Goal: Task Accomplishment & Management: Complete application form

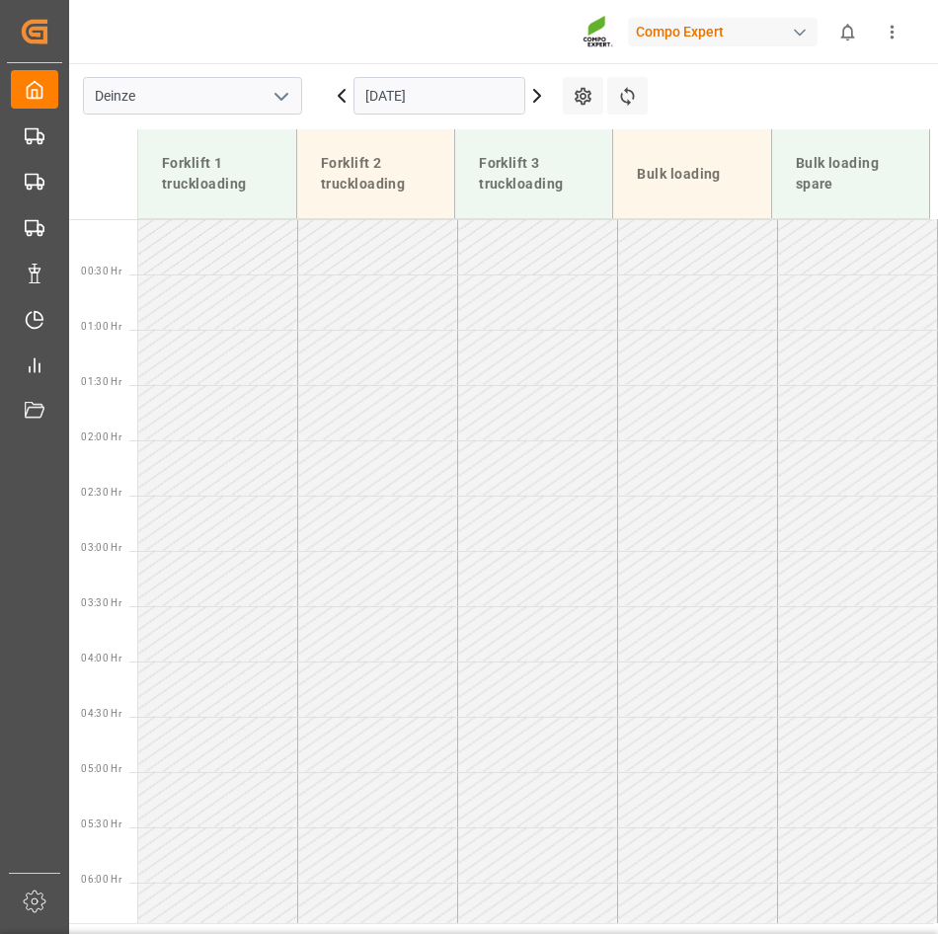
scroll to position [872, 0]
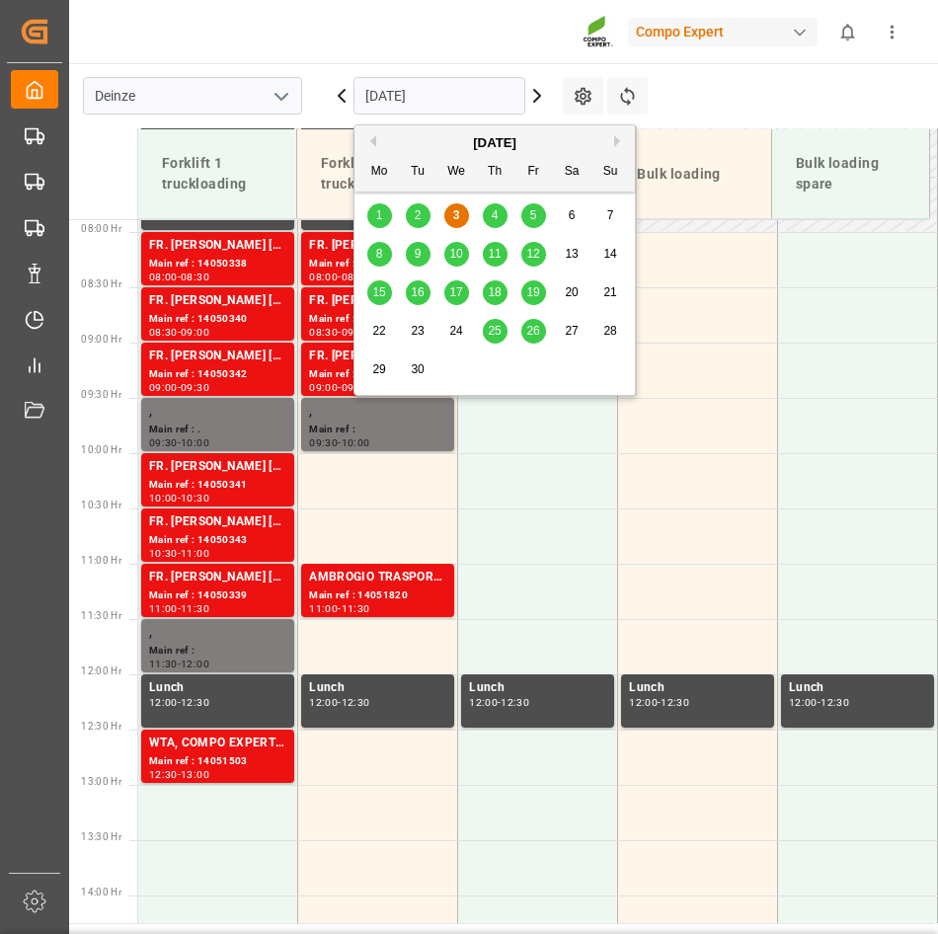
click at [493, 92] on input "[DATE]" at bounding box center [439, 96] width 172 height 38
click at [381, 256] on span "8" at bounding box center [379, 254] width 7 height 14
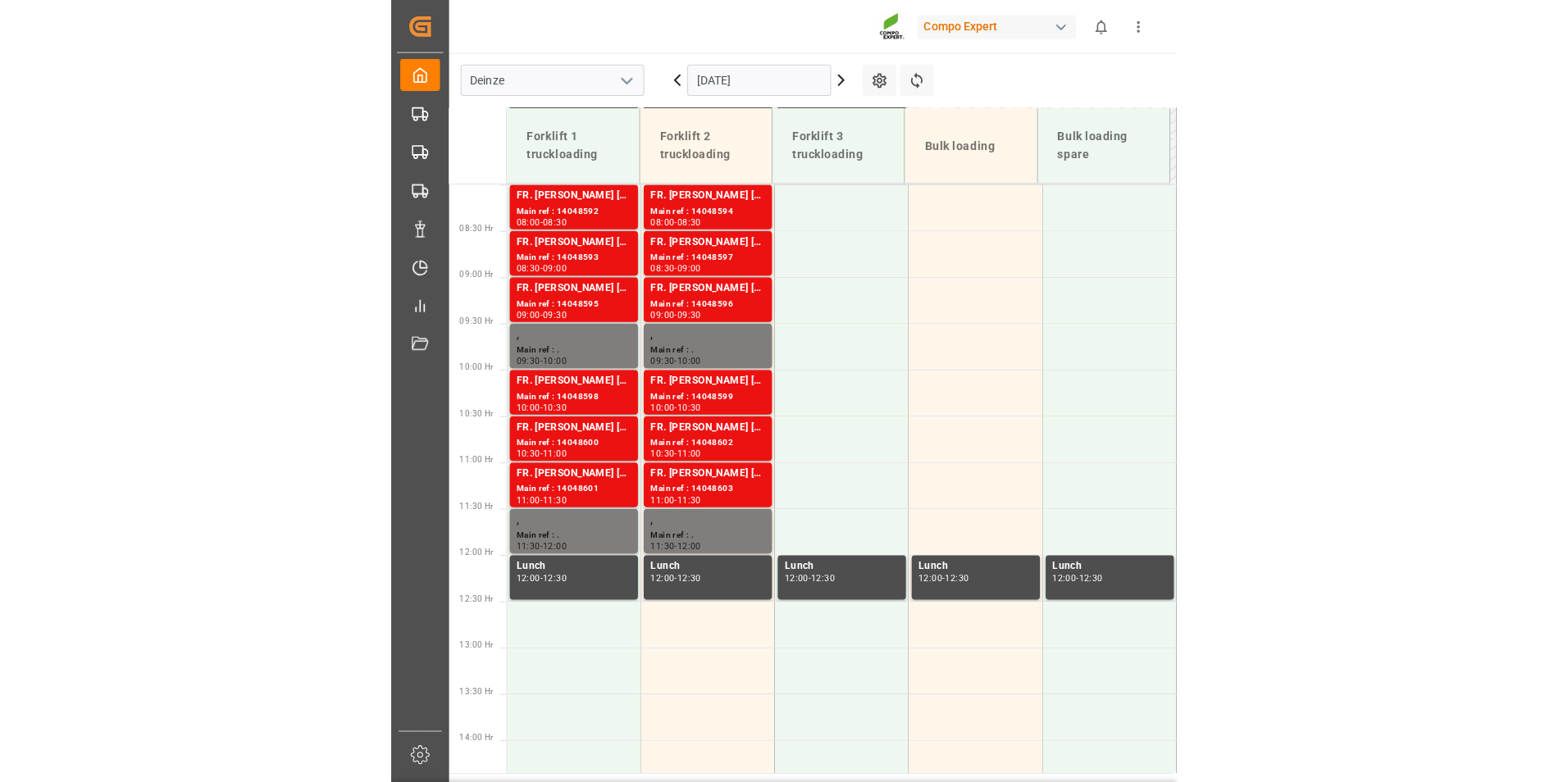
scroll to position [736, 0]
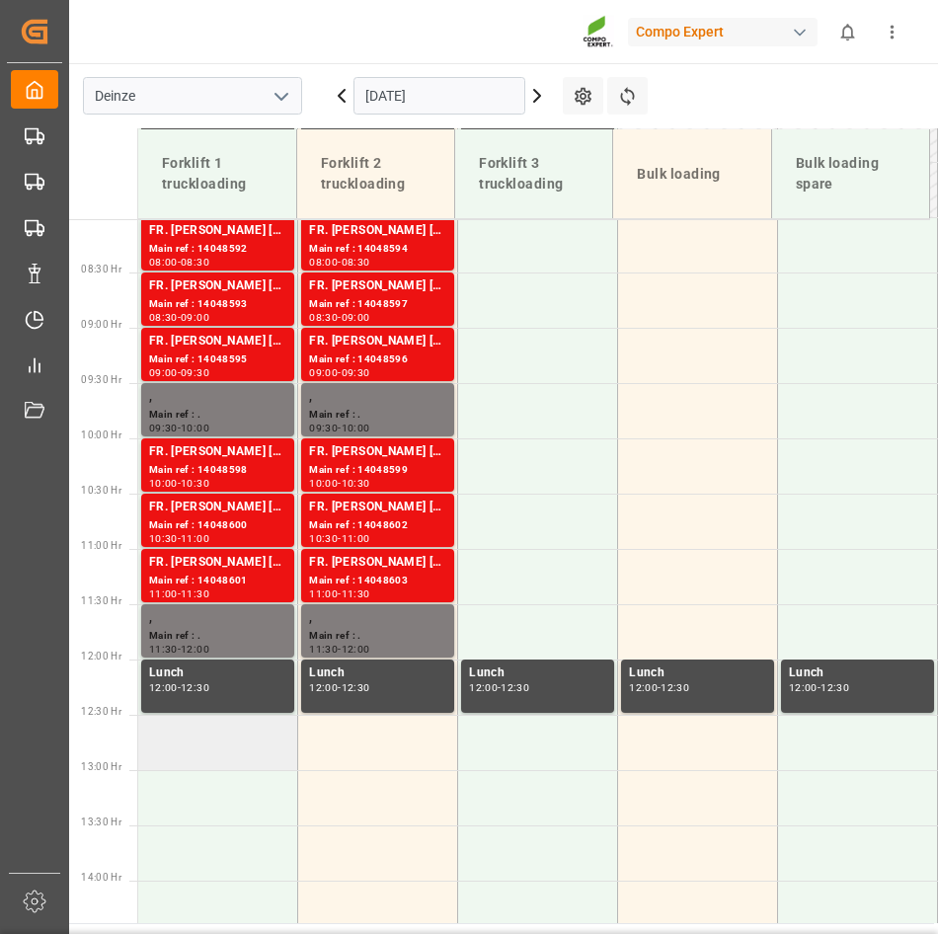
click at [198, 748] on td at bounding box center [218, 742] width 160 height 55
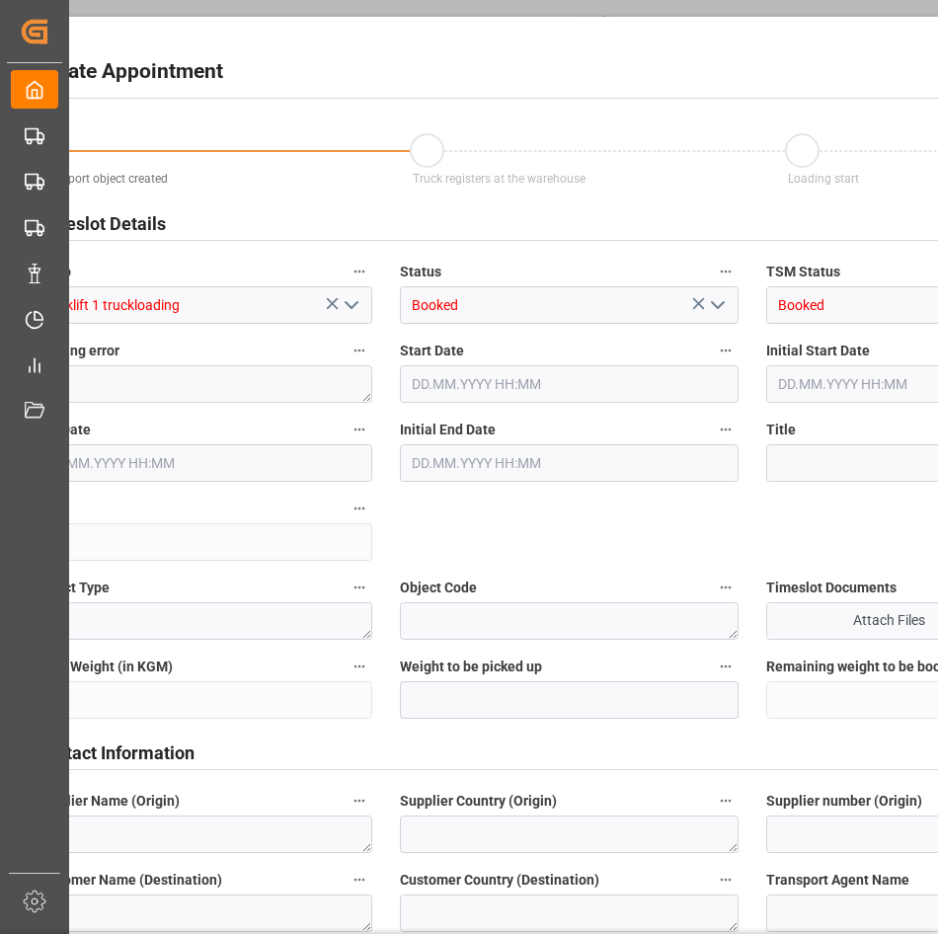
type input "08.09.2025 12:30"
type input "08.09.2025 13:00"
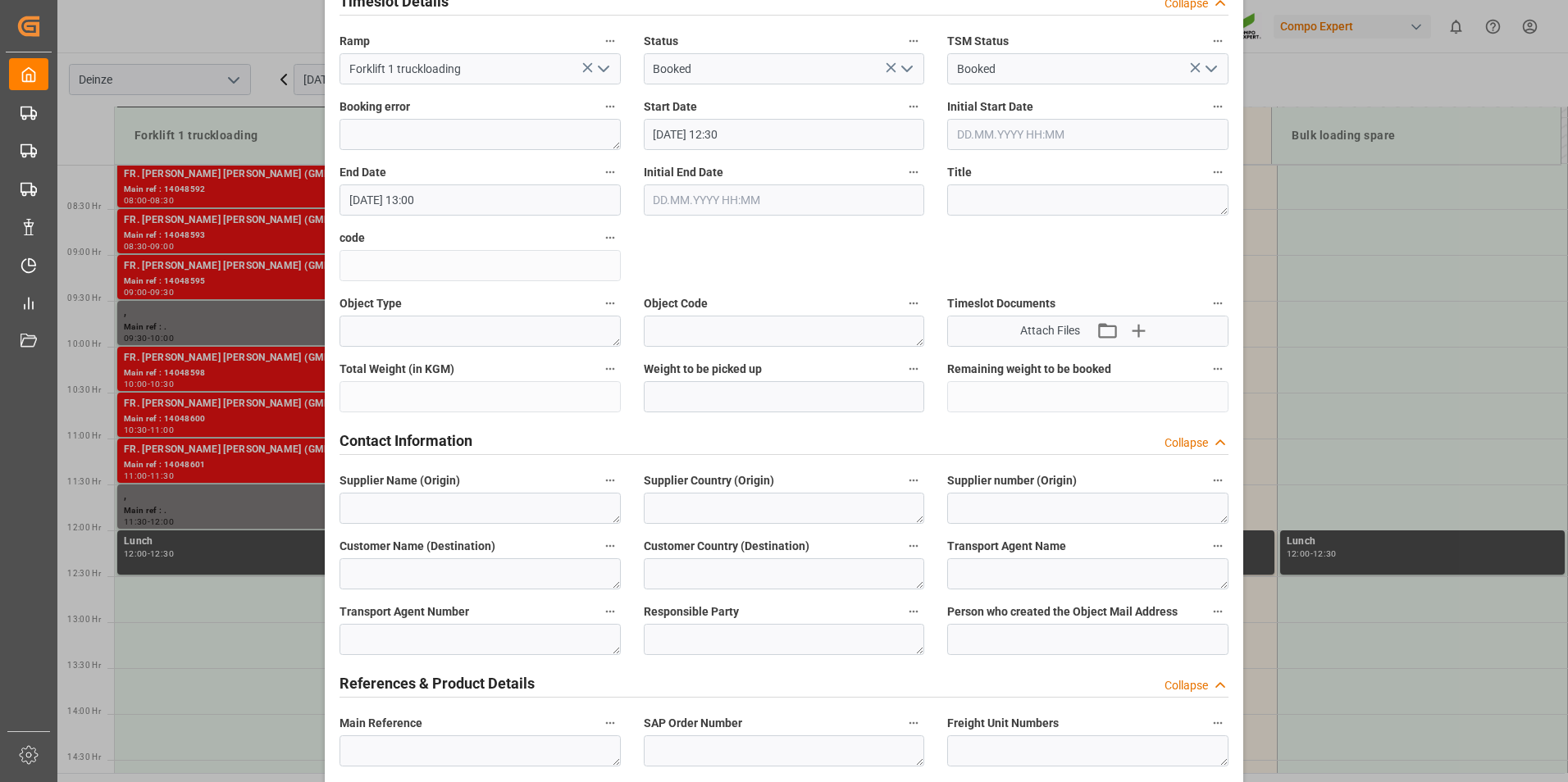
scroll to position [229, 0]
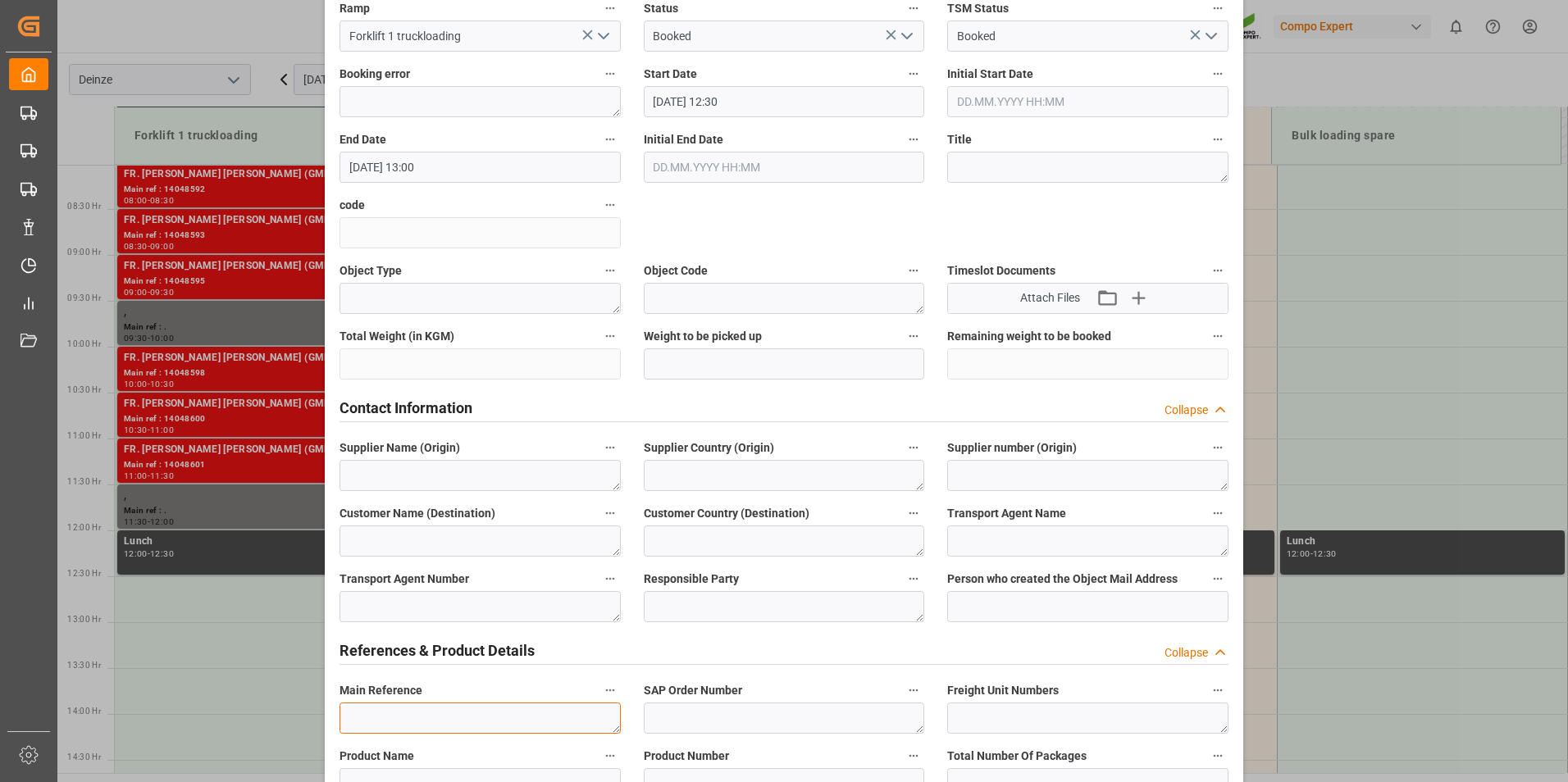
click at [356, 718] on textarea at bounding box center [480, 718] width 282 height 32
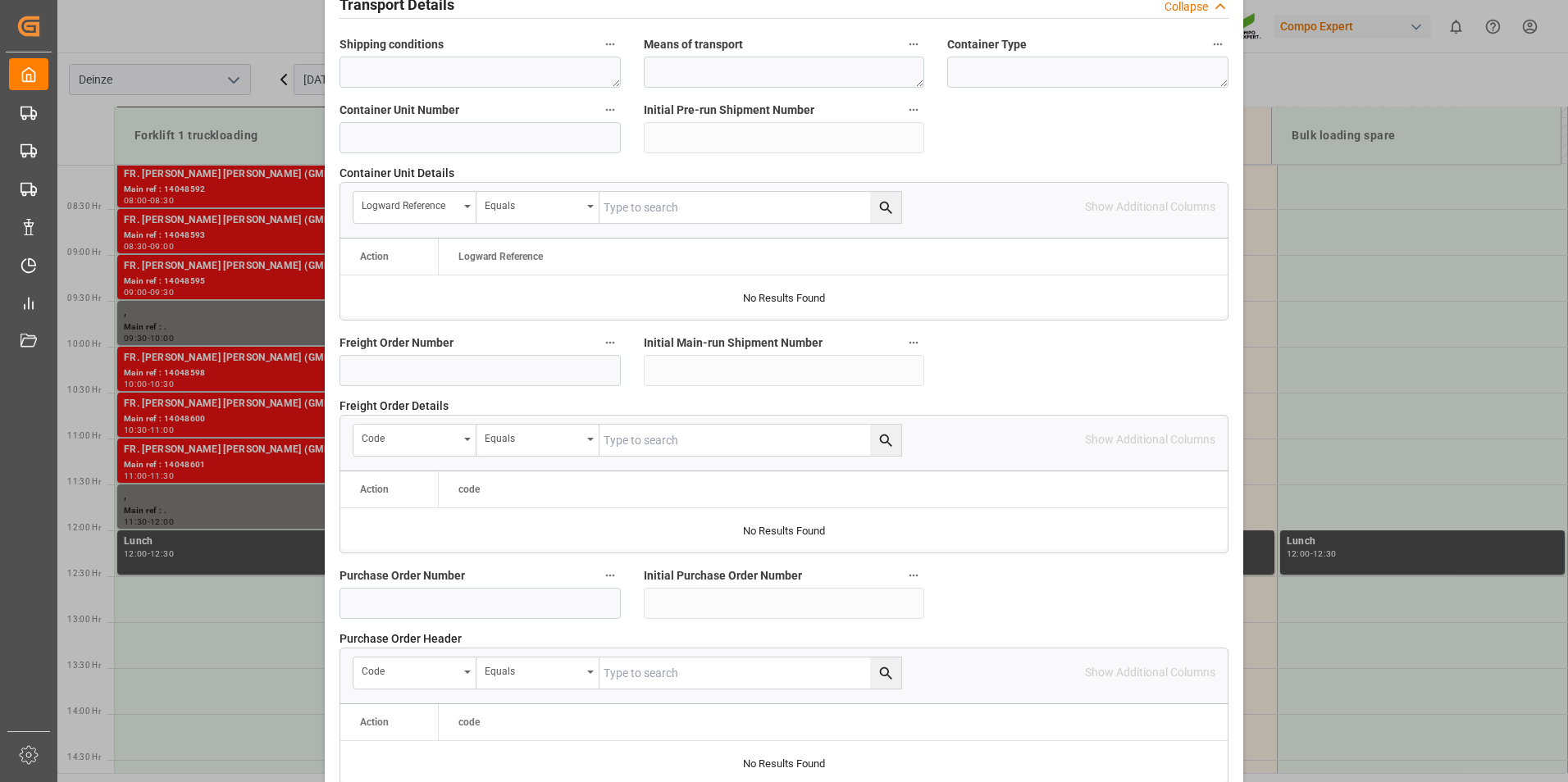
scroll to position [1493, 0]
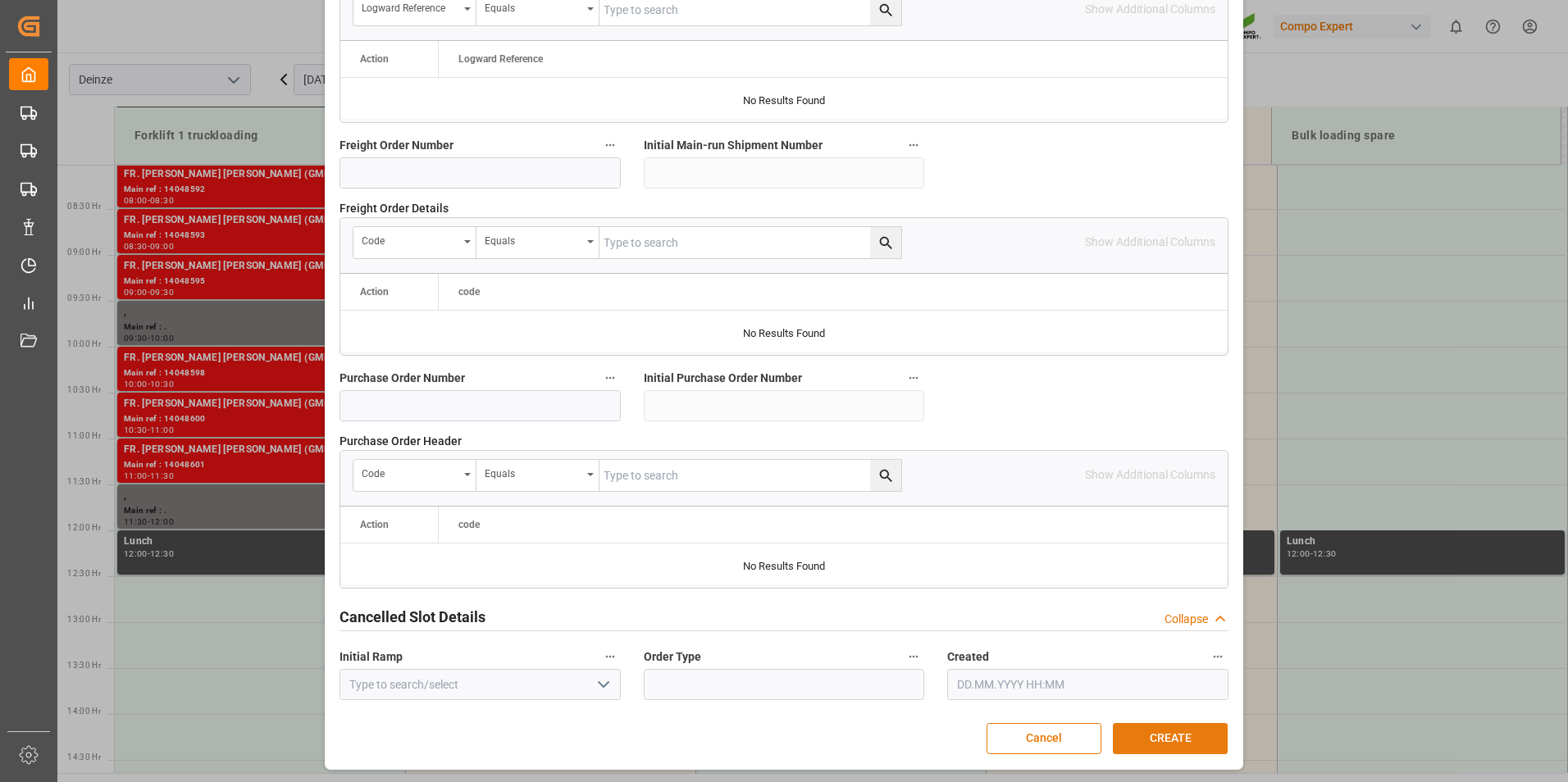
type textarea "MAIL DSV : Lossen Transportn° 14051868"
click at [778, 740] on button "CREATE" at bounding box center [1170, 739] width 115 height 32
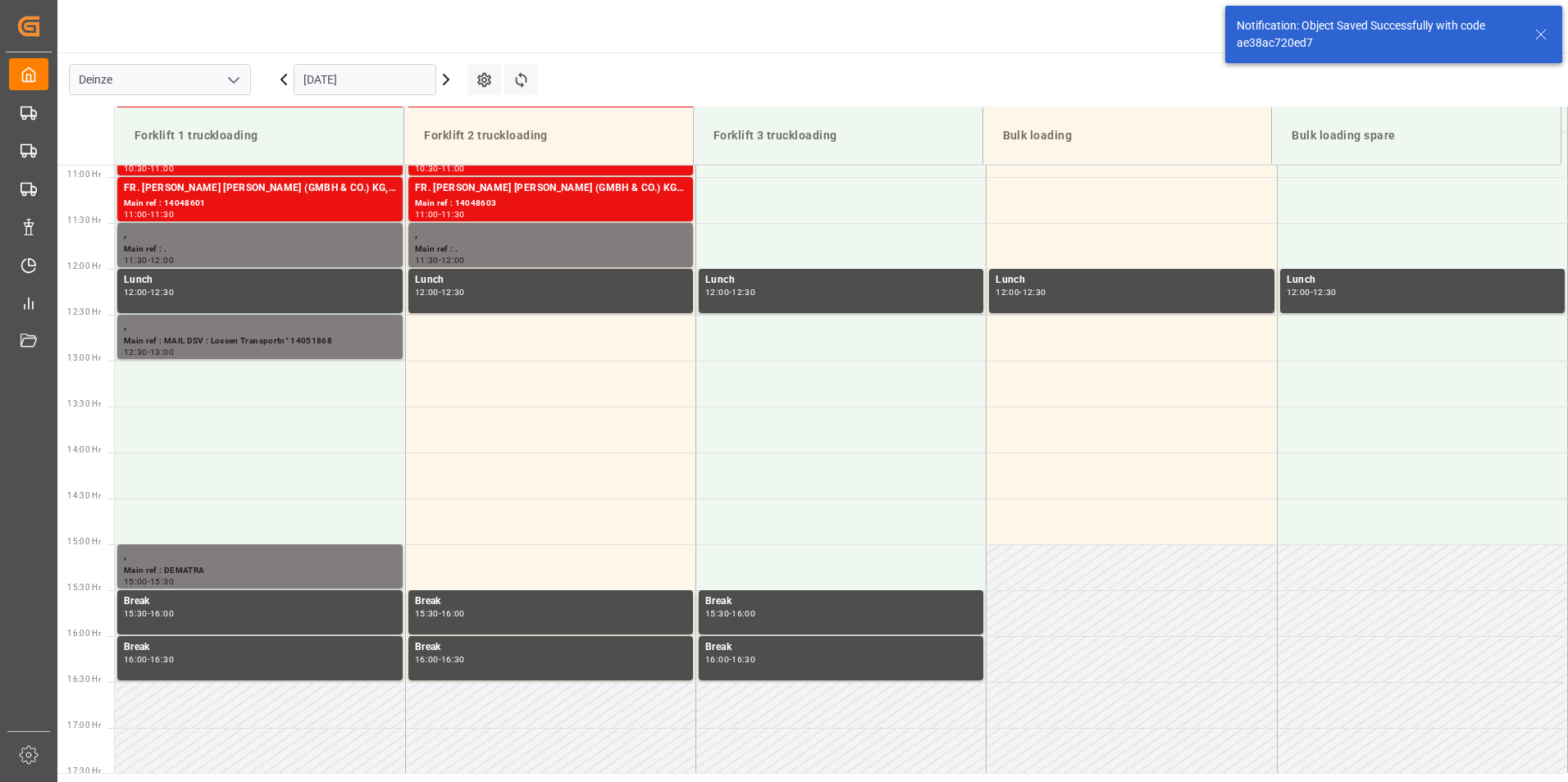
scroll to position [999, 0]
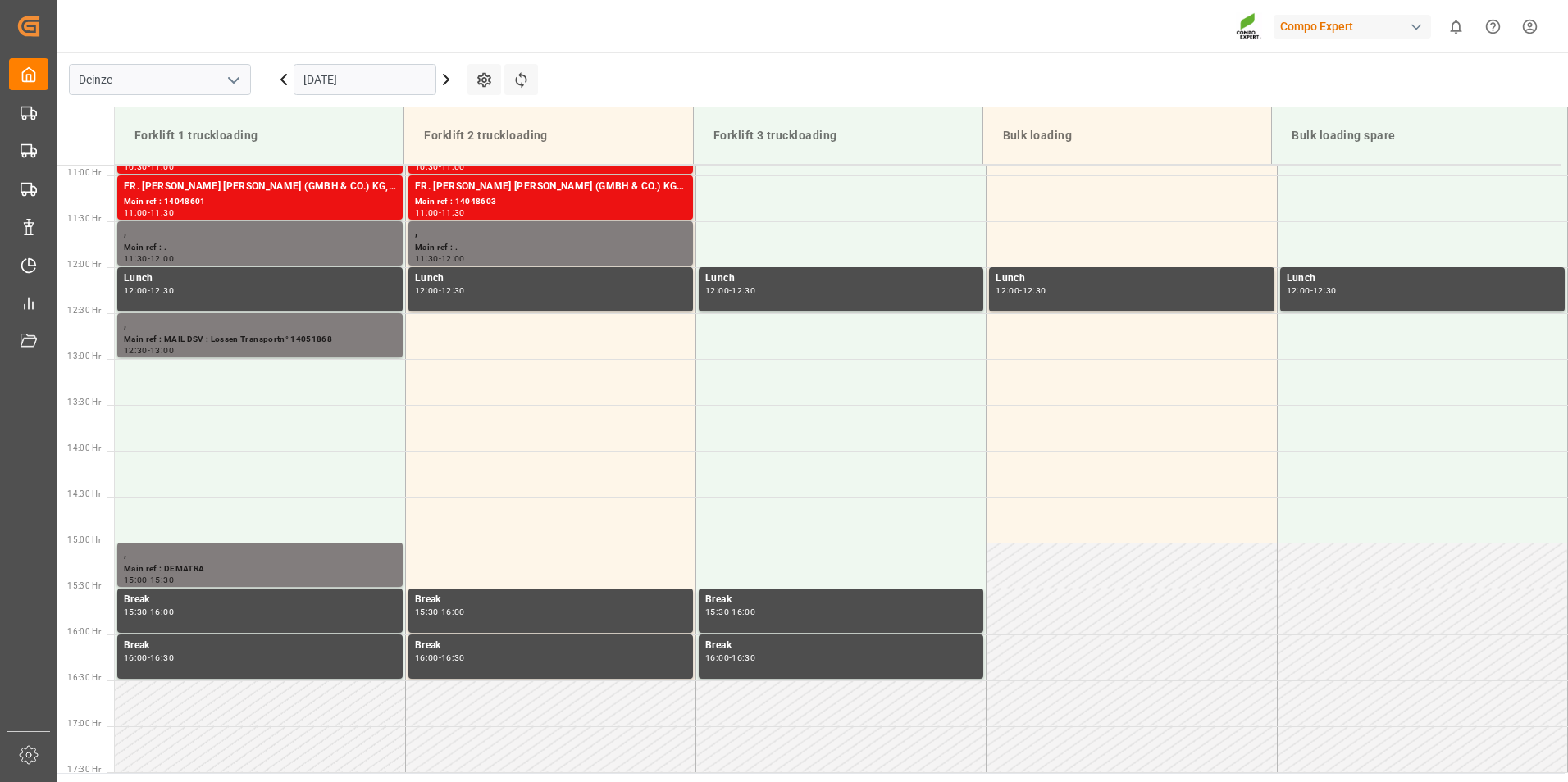
click at [394, 95] on div "08.09.2025" at bounding box center [365, 79] width 205 height 54
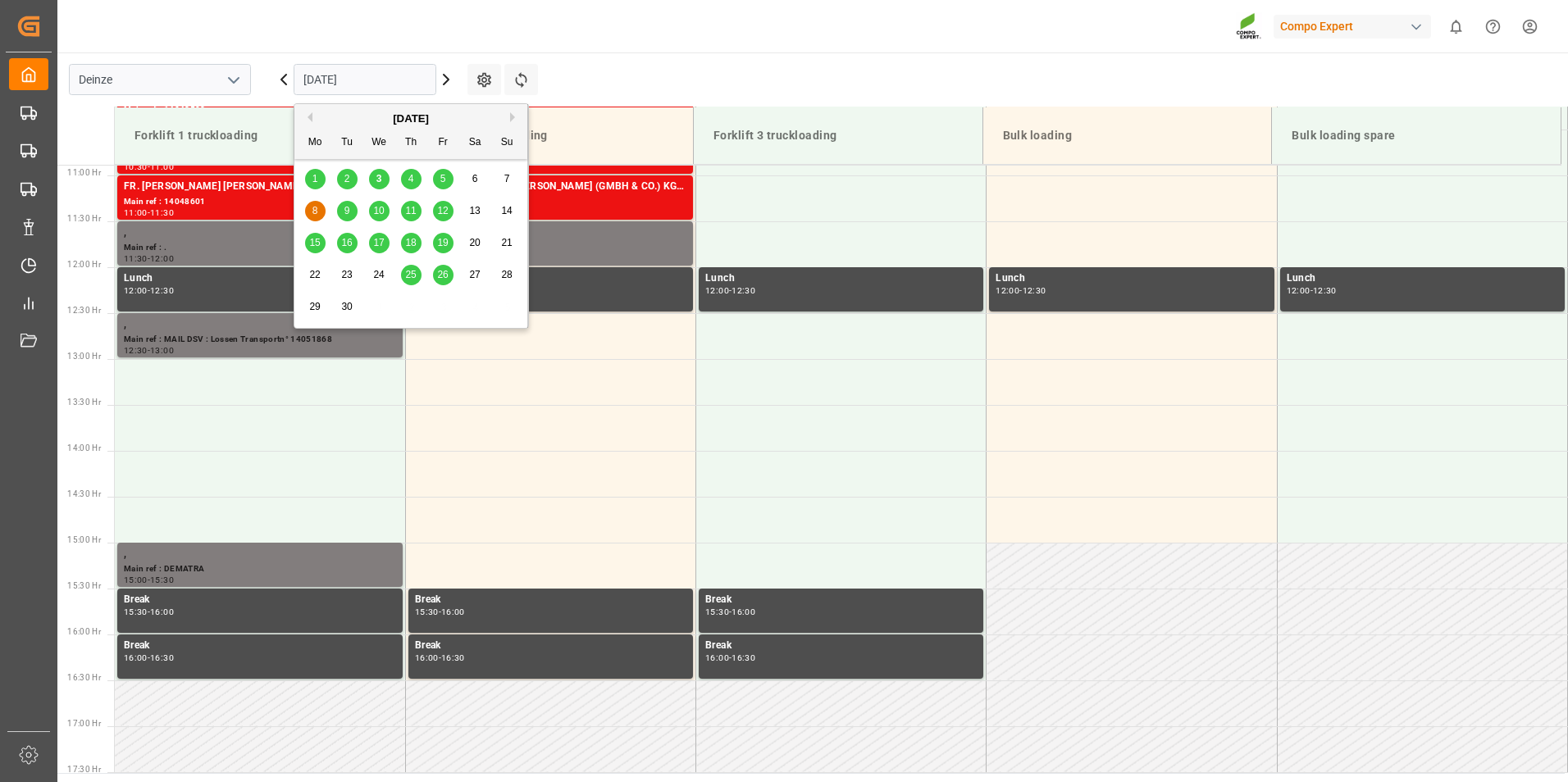
click at [398, 70] on input "08.09.2025" at bounding box center [365, 80] width 143 height 32
click at [376, 180] on span "3" at bounding box center [379, 178] width 6 height 12
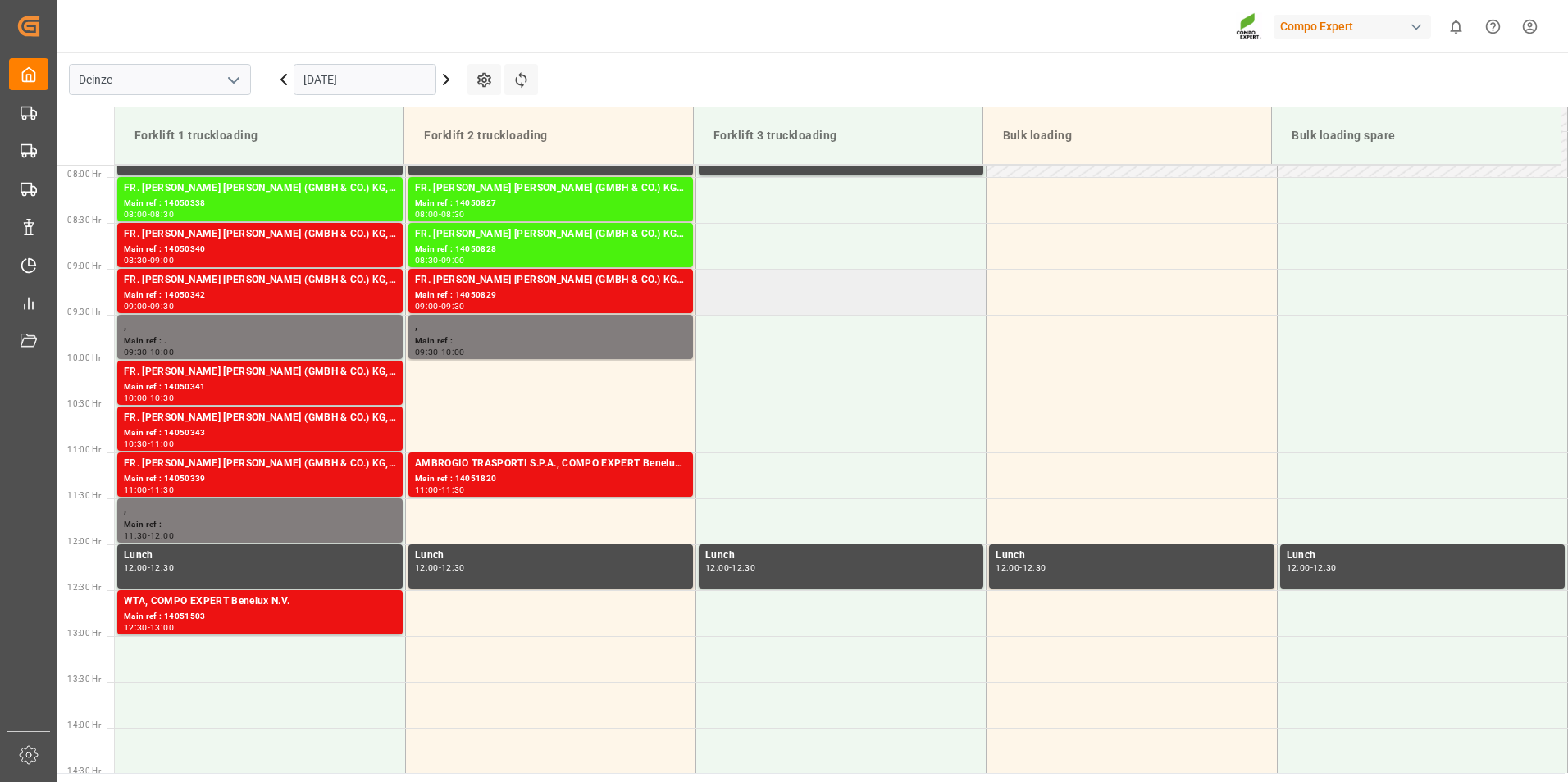
scroll to position [724, 0]
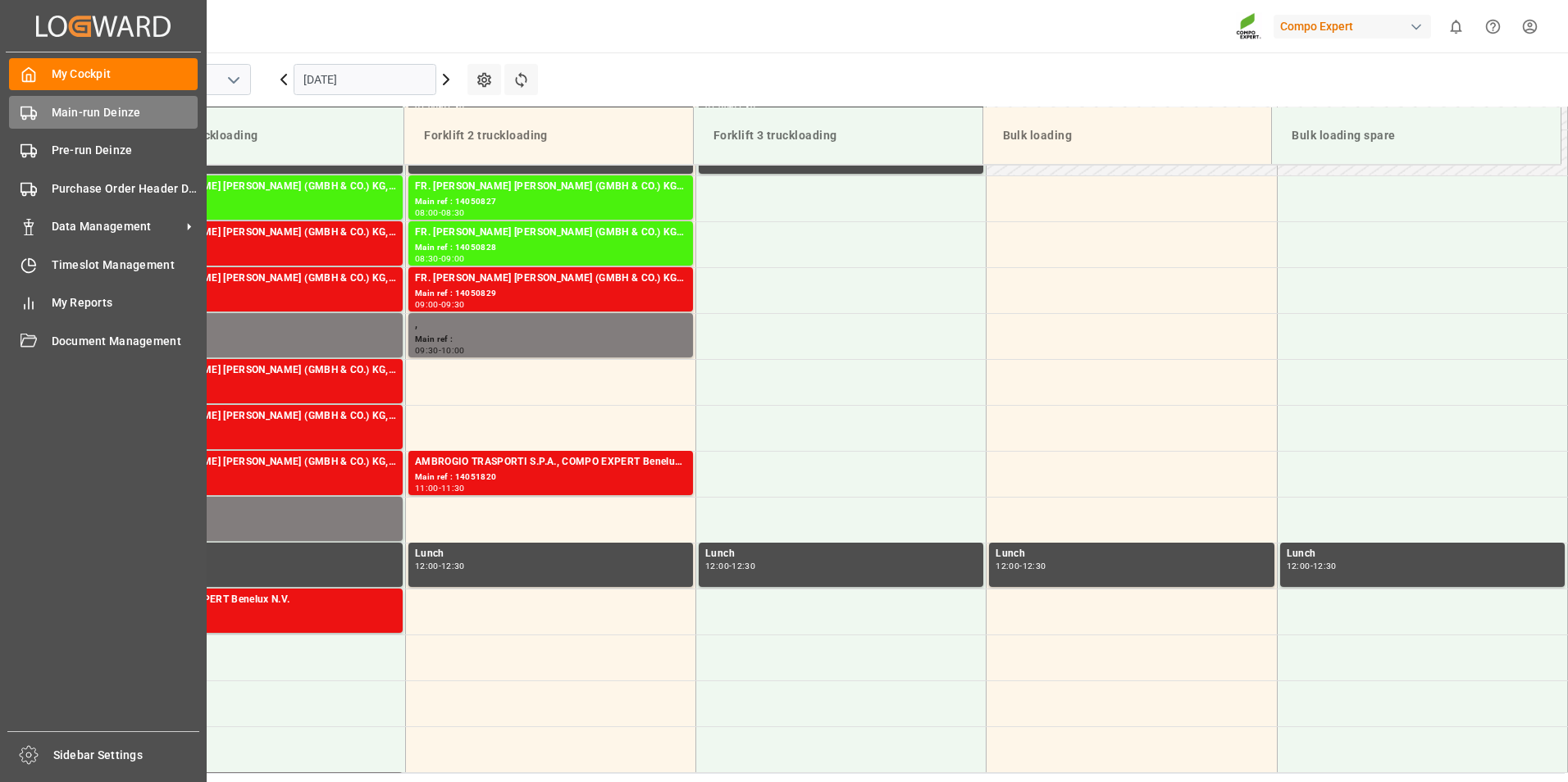
click at [27, 108] on icon at bounding box center [29, 113] width 17 height 17
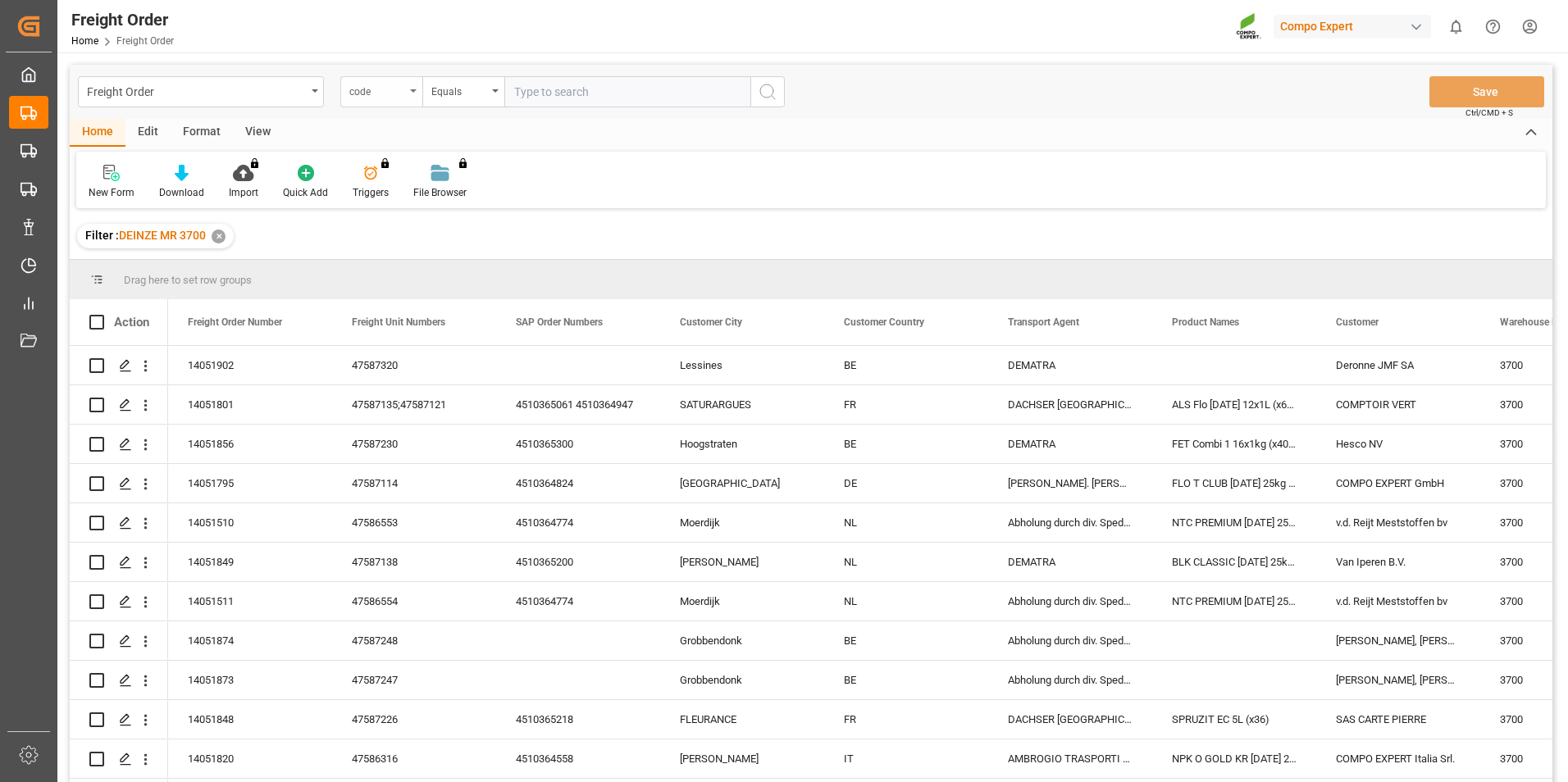
click at [411, 92] on icon "open menu" at bounding box center [414, 91] width 7 height 3
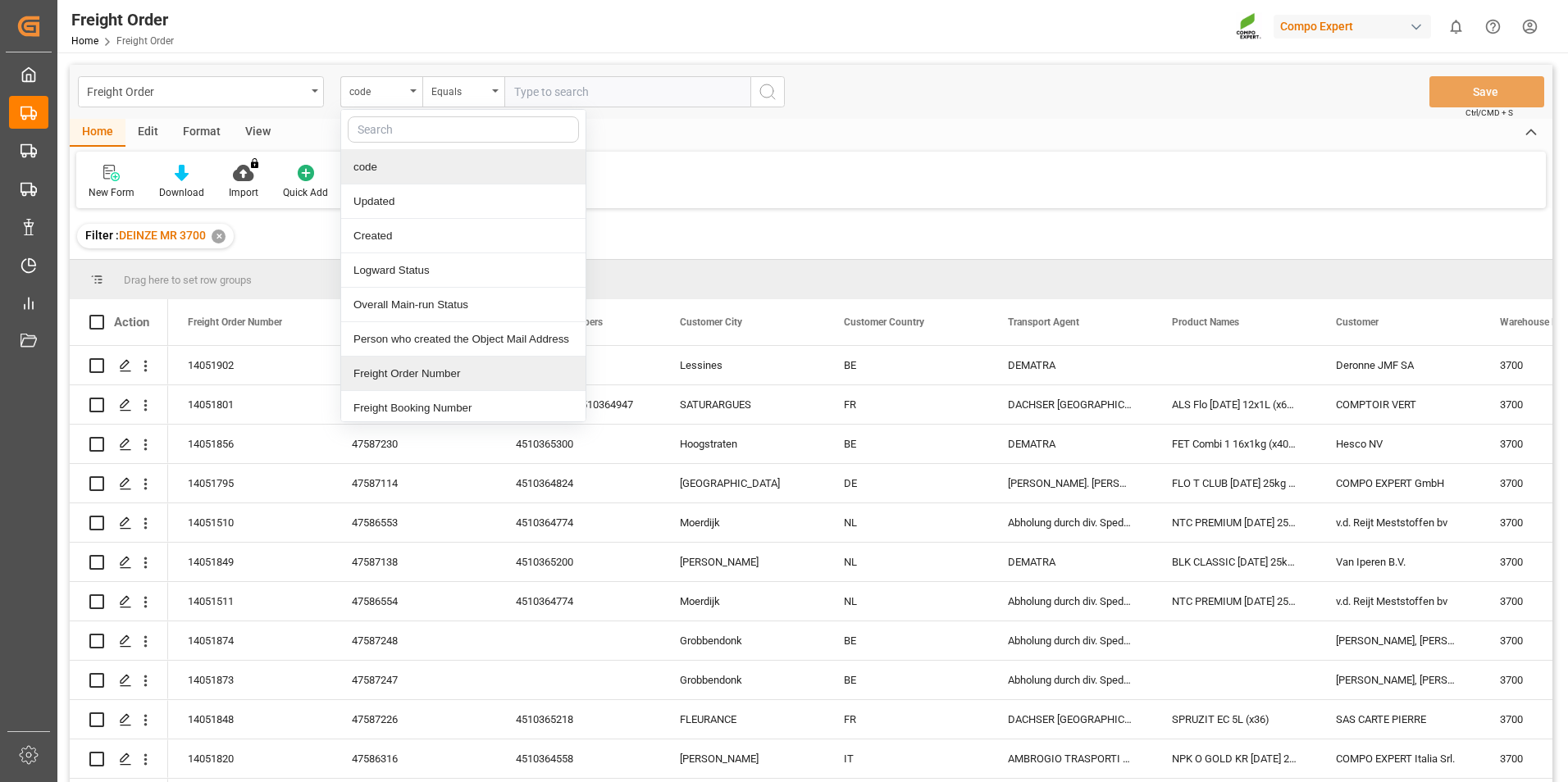
click at [424, 372] on div "Freight Order Number" at bounding box center [463, 374] width 244 height 34
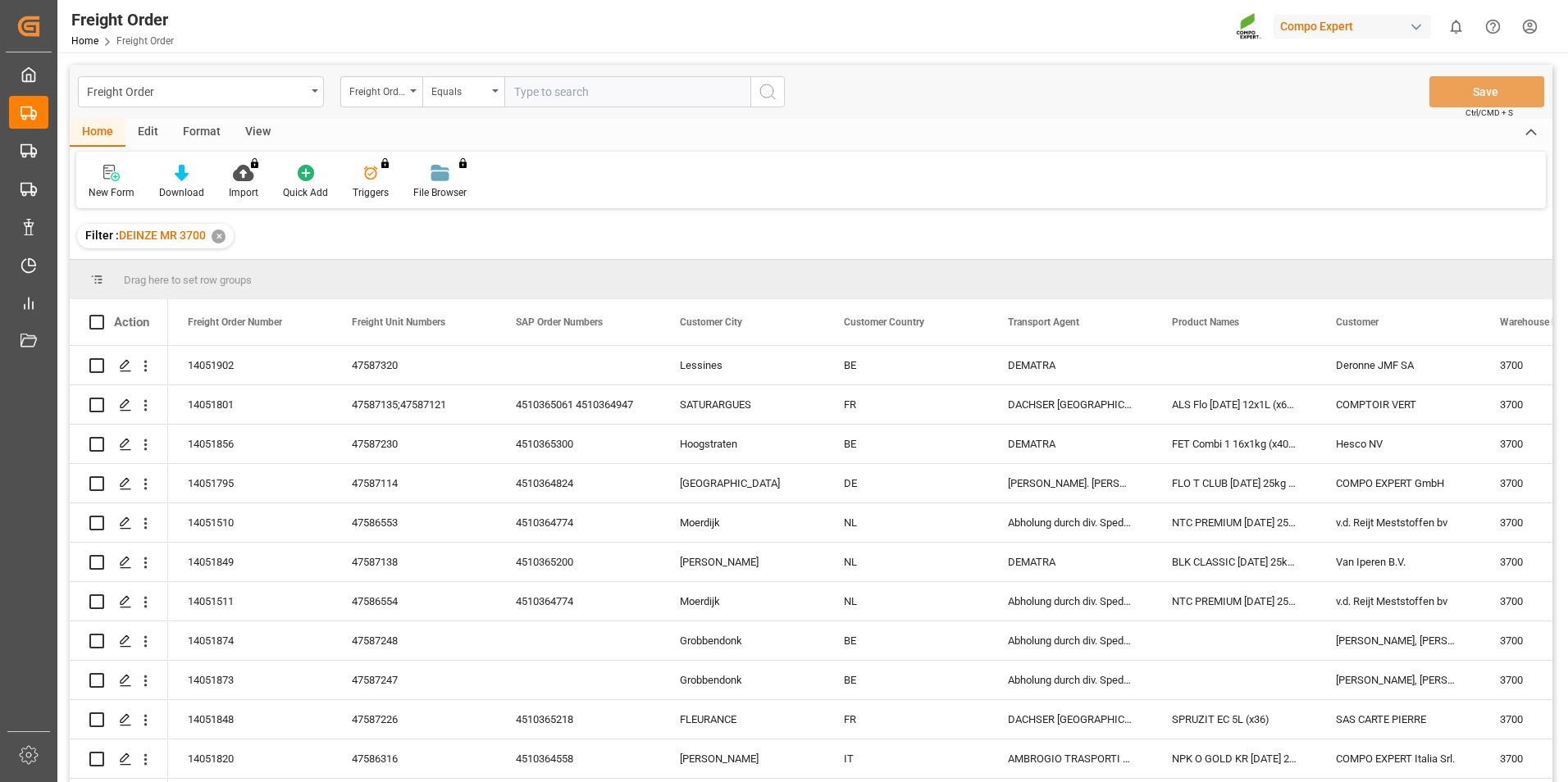
click at [527, 100] on input "text" at bounding box center [627, 92] width 246 height 32
type input "14050730"
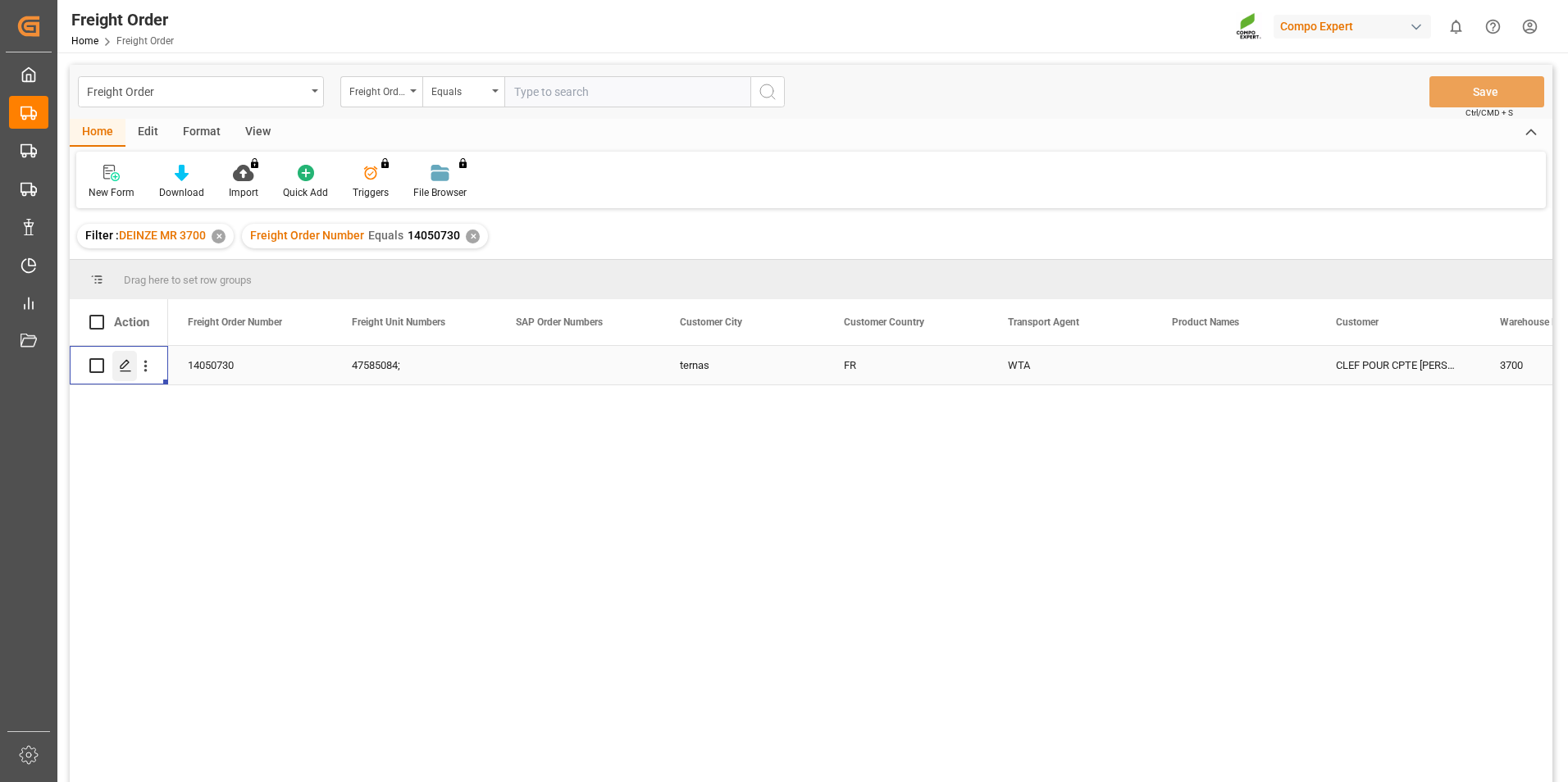
click at [127, 364] on polygon "Press SPACE to select this row." at bounding box center [125, 364] width 8 height 8
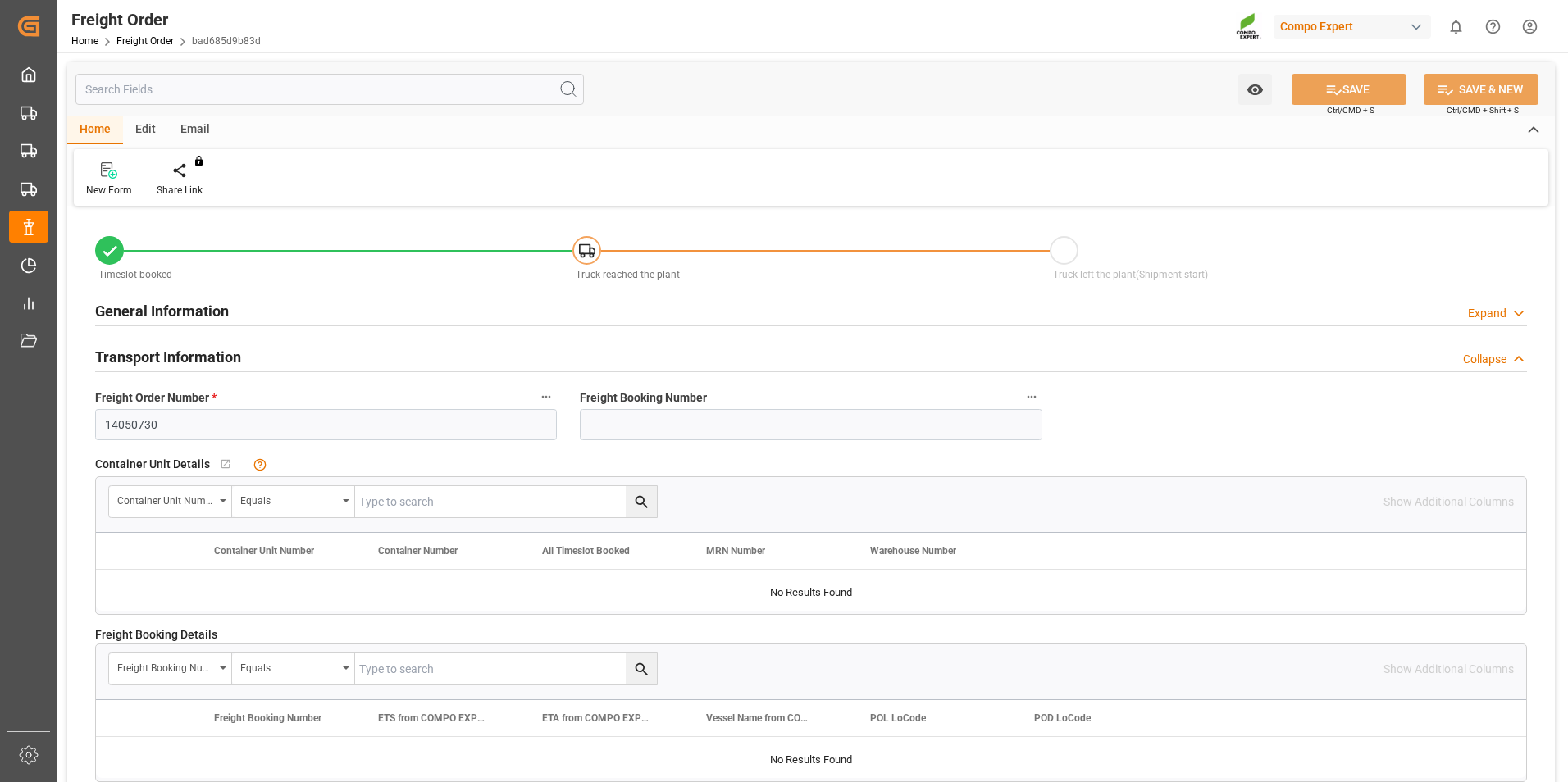
type input "42"
type input "0"
type input "11.07.2025 00:00"
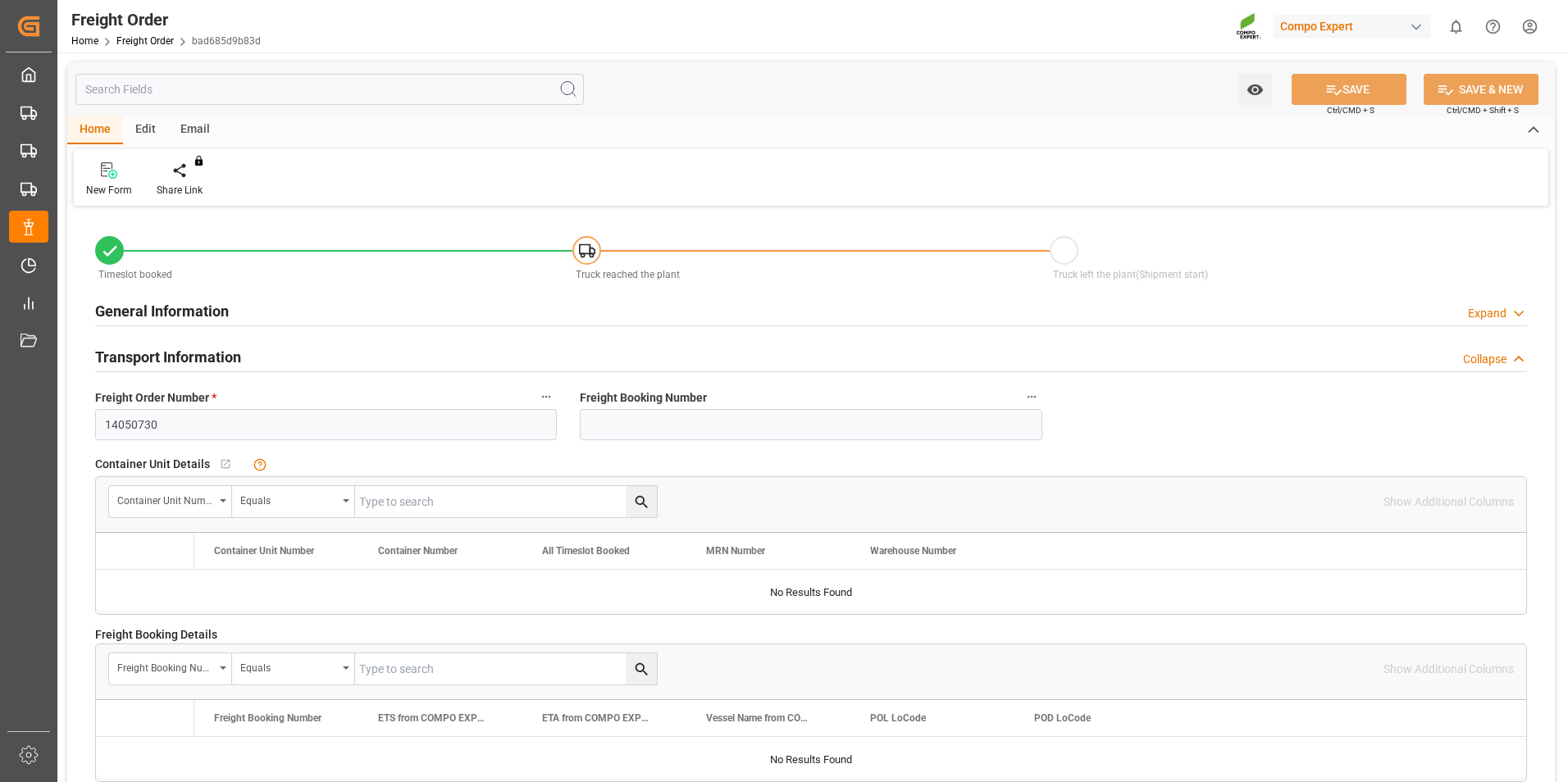
type input "11.08.2025 12:17"
click at [191, 183] on div "Create Timeslot" at bounding box center [192, 190] width 70 height 15
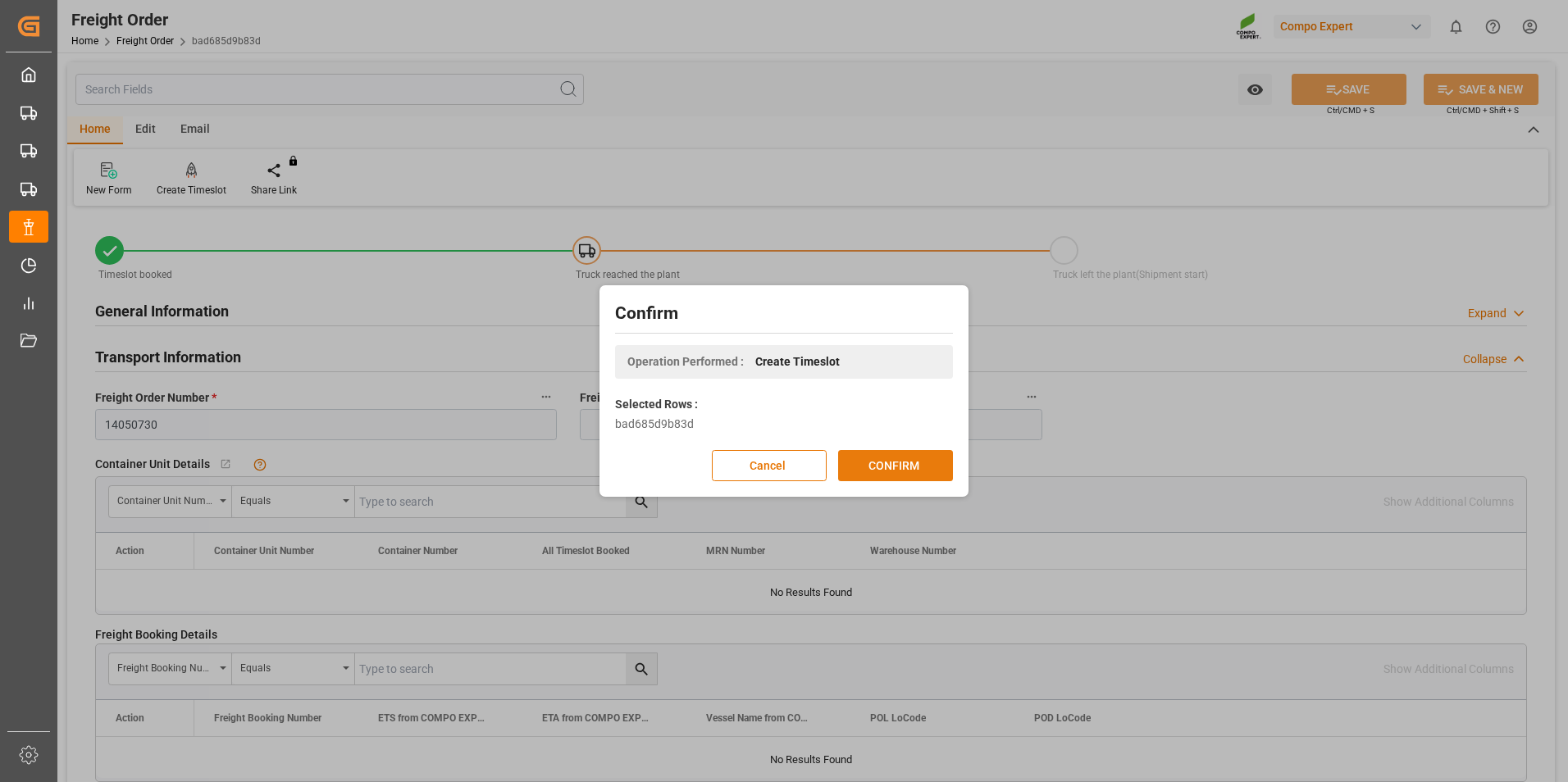
click at [778, 458] on button "CONFIRM" at bounding box center [895, 466] width 115 height 32
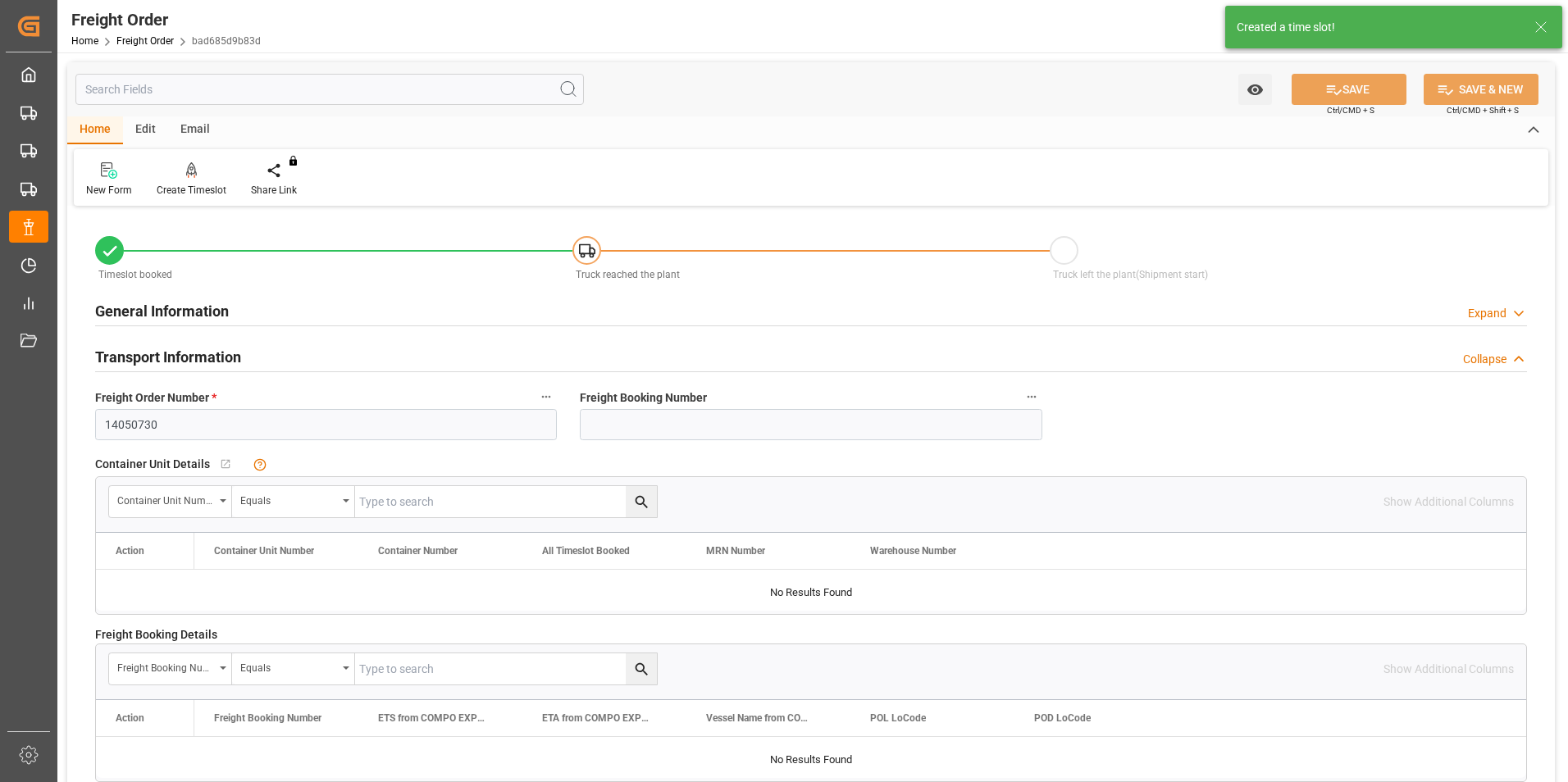
type input "11.07.2025 00:00"
type input "11.08.2025 12:17"
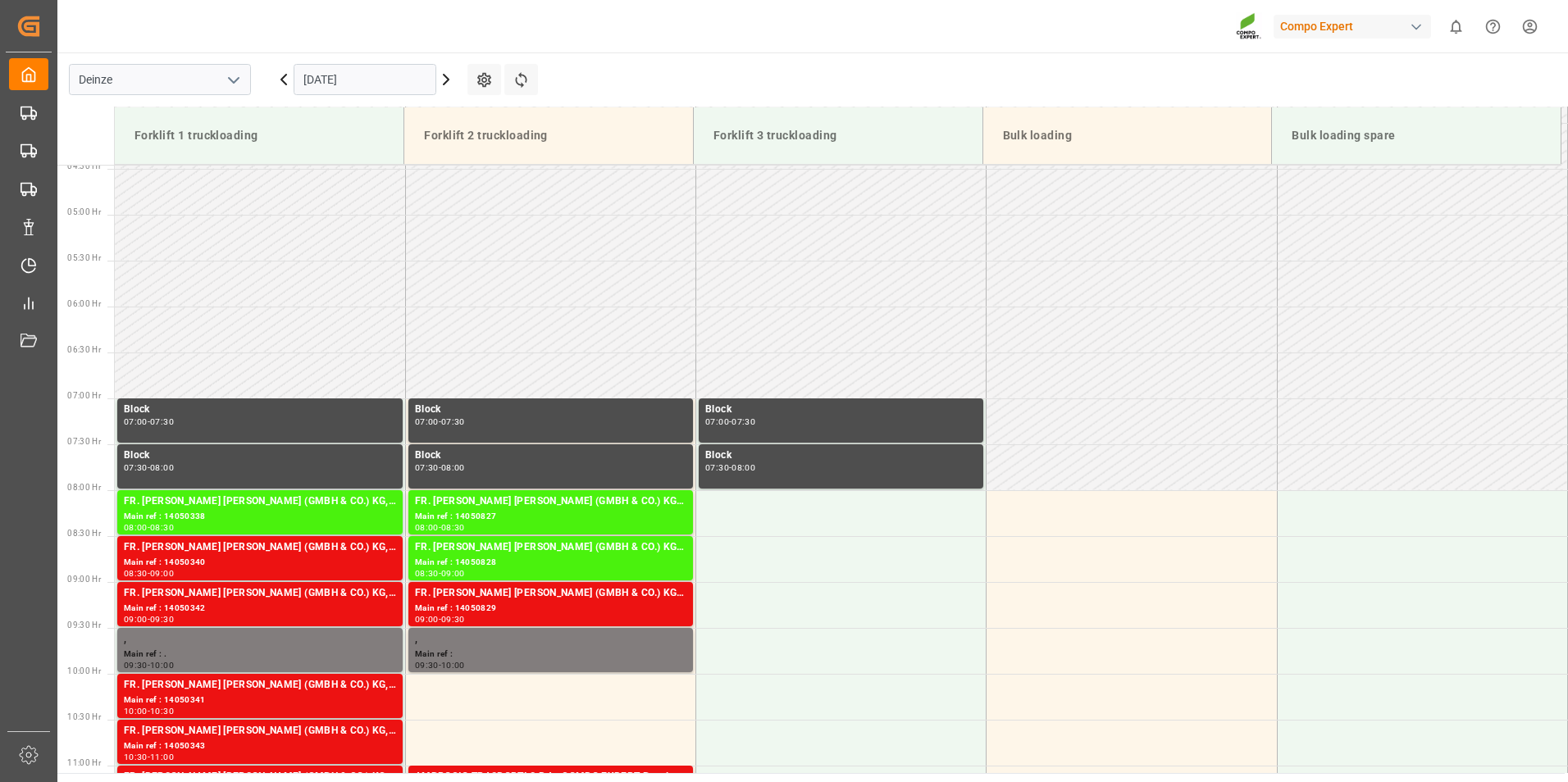
scroll to position [724, 0]
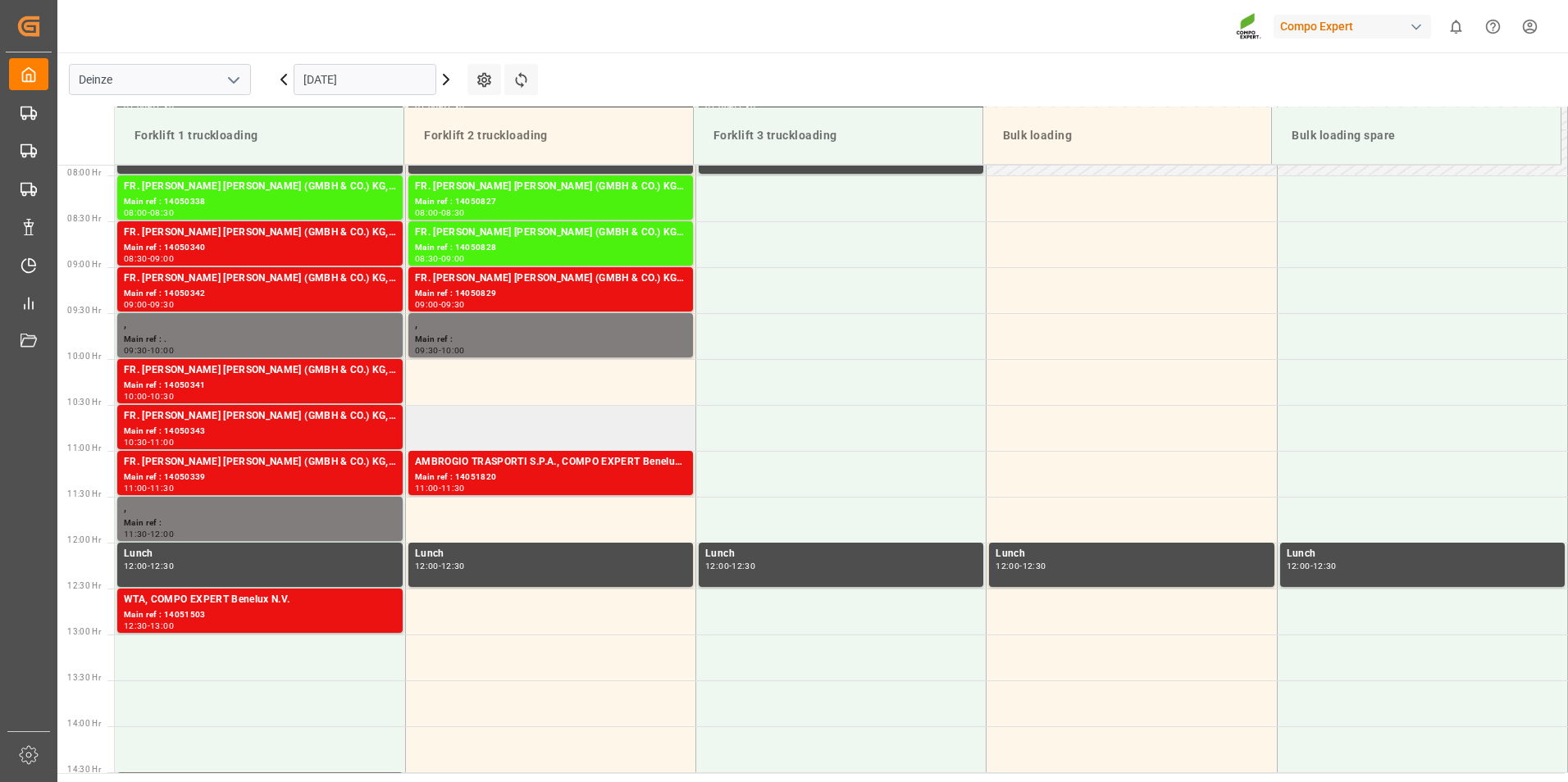
click at [446, 432] on td at bounding box center [551, 428] width 291 height 46
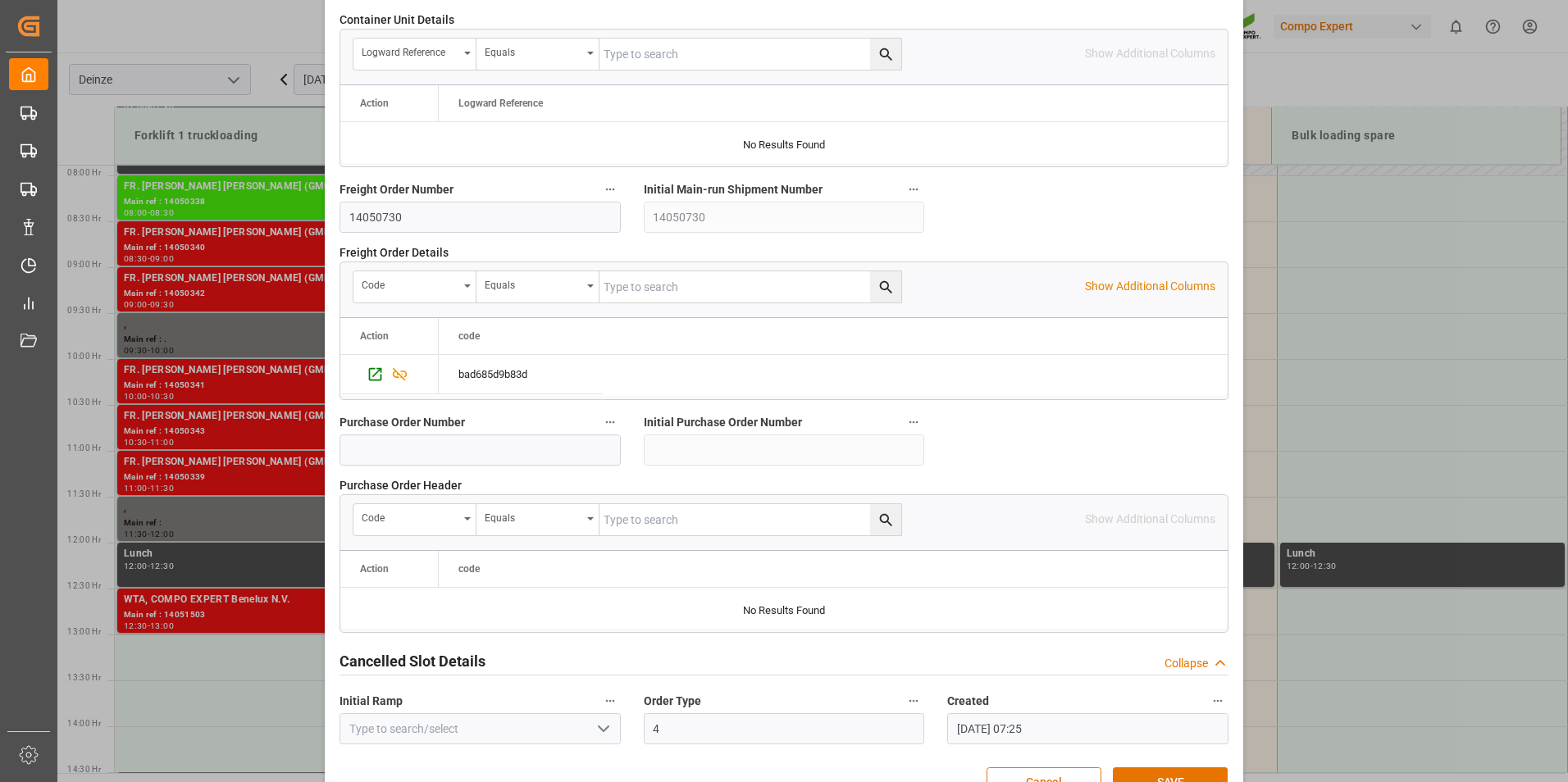
scroll to position [1493, 0]
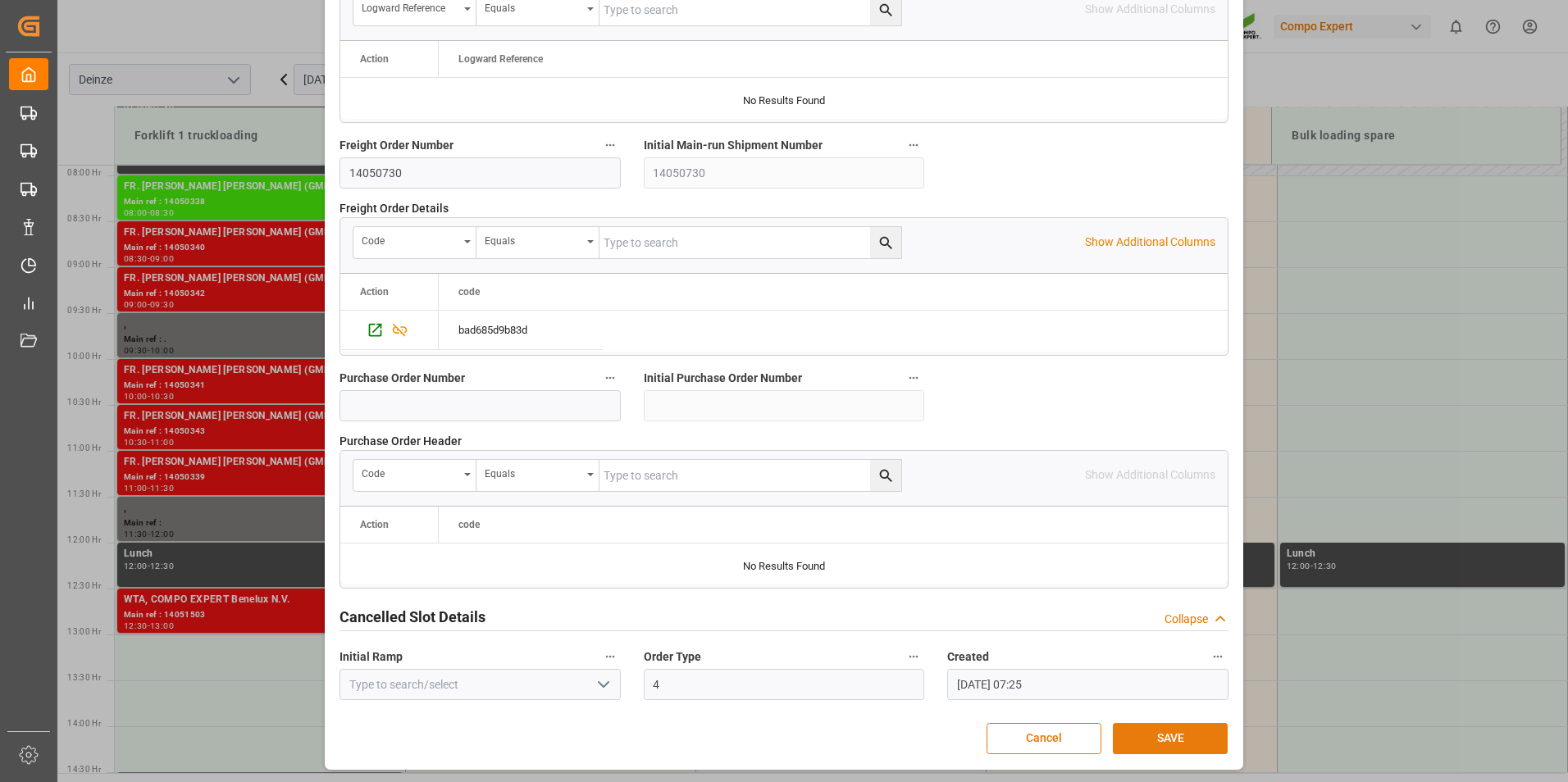
click at [1158, 738] on button "SAVE" at bounding box center [1170, 739] width 115 height 32
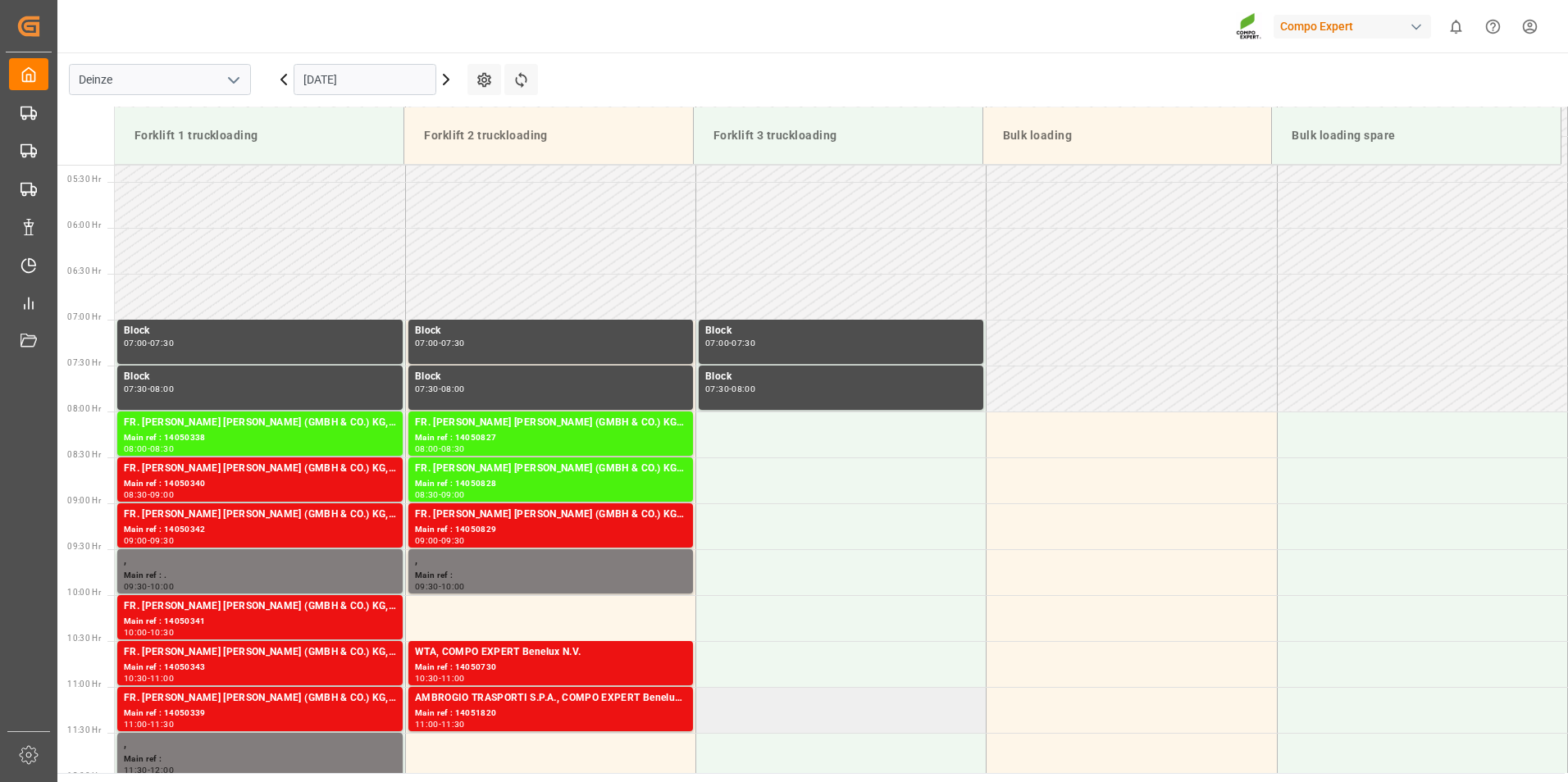
scroll to position [569, 0]
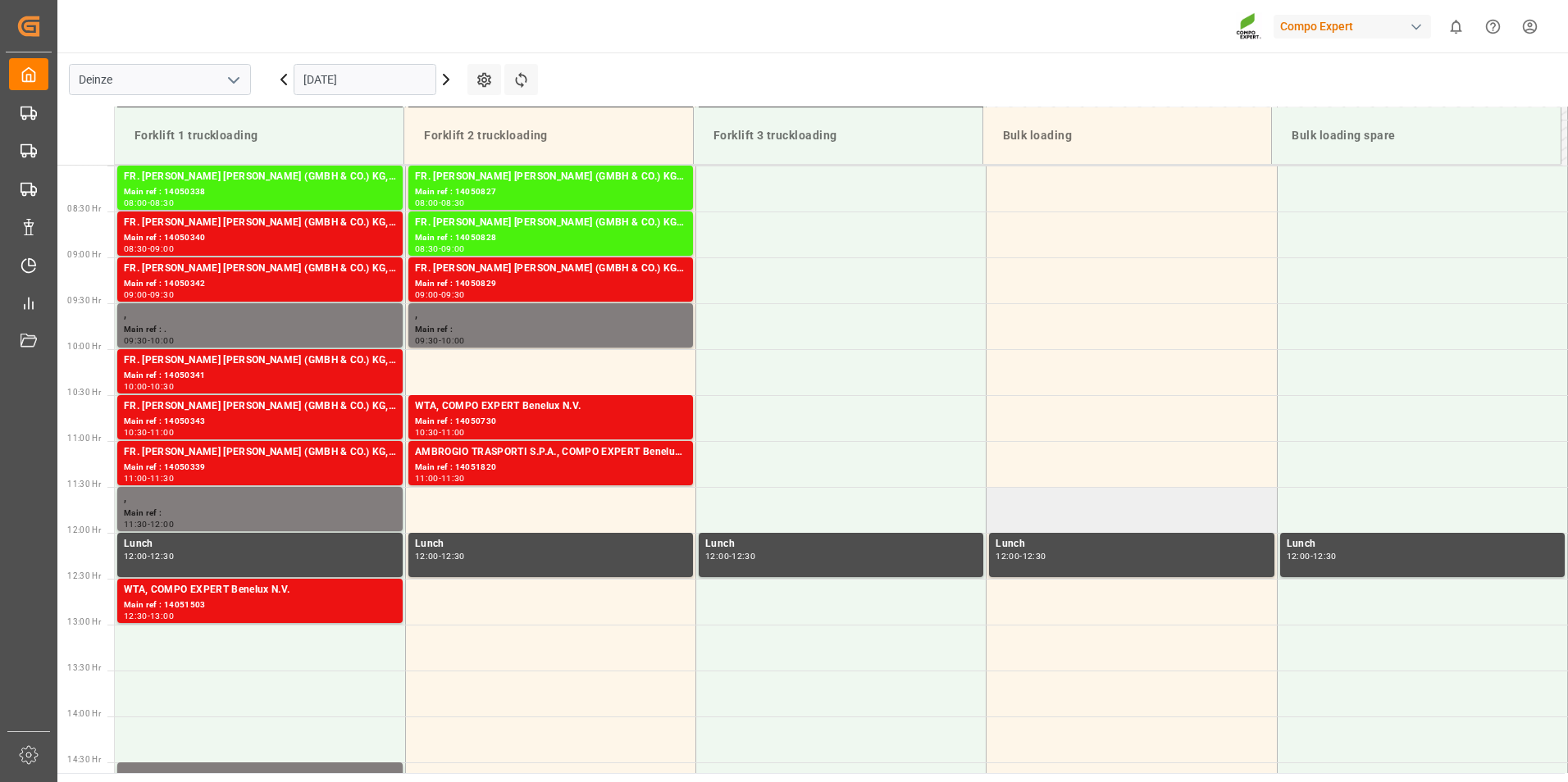
scroll to position [487, 0]
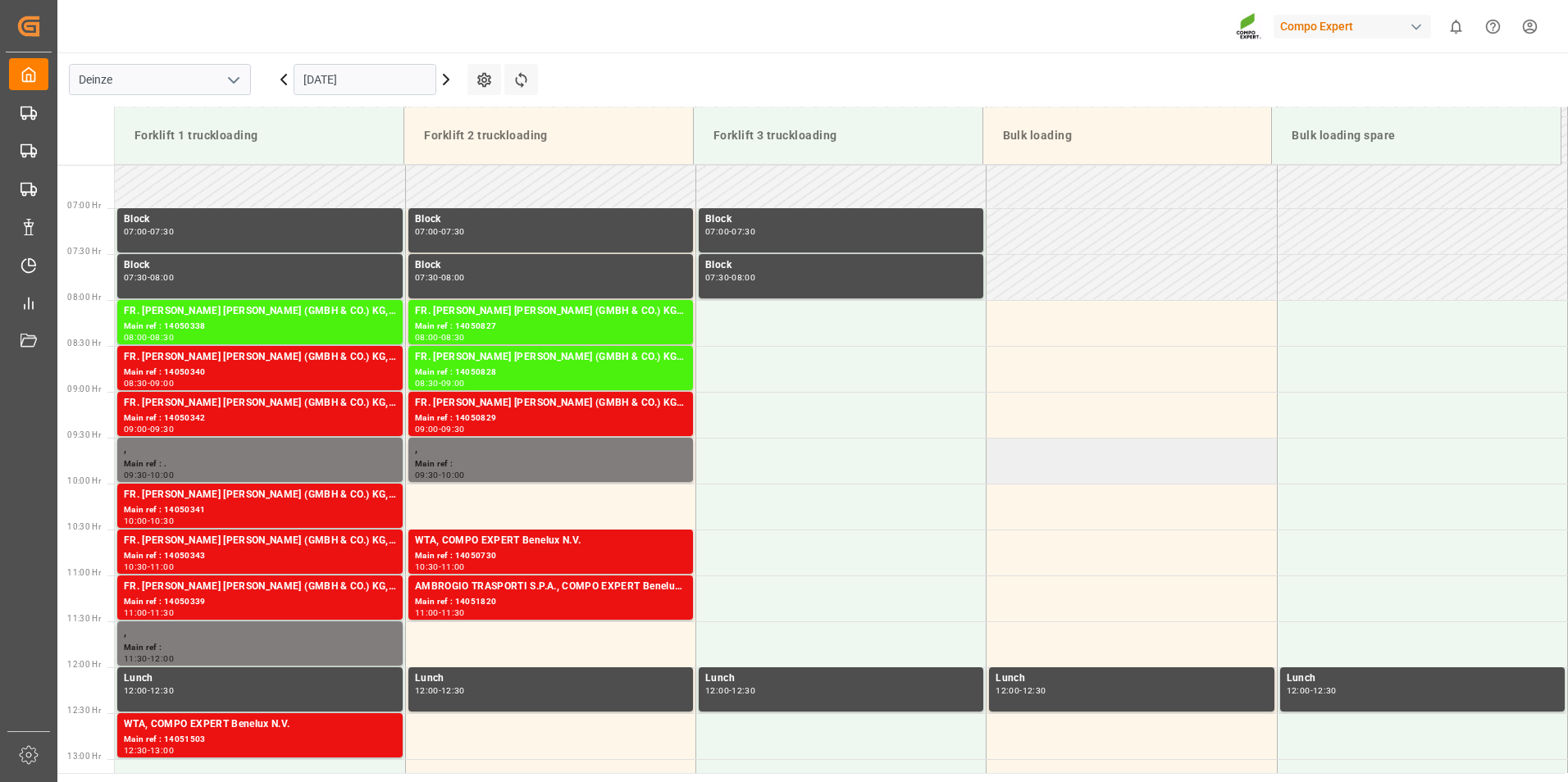
scroll to position [569, 0]
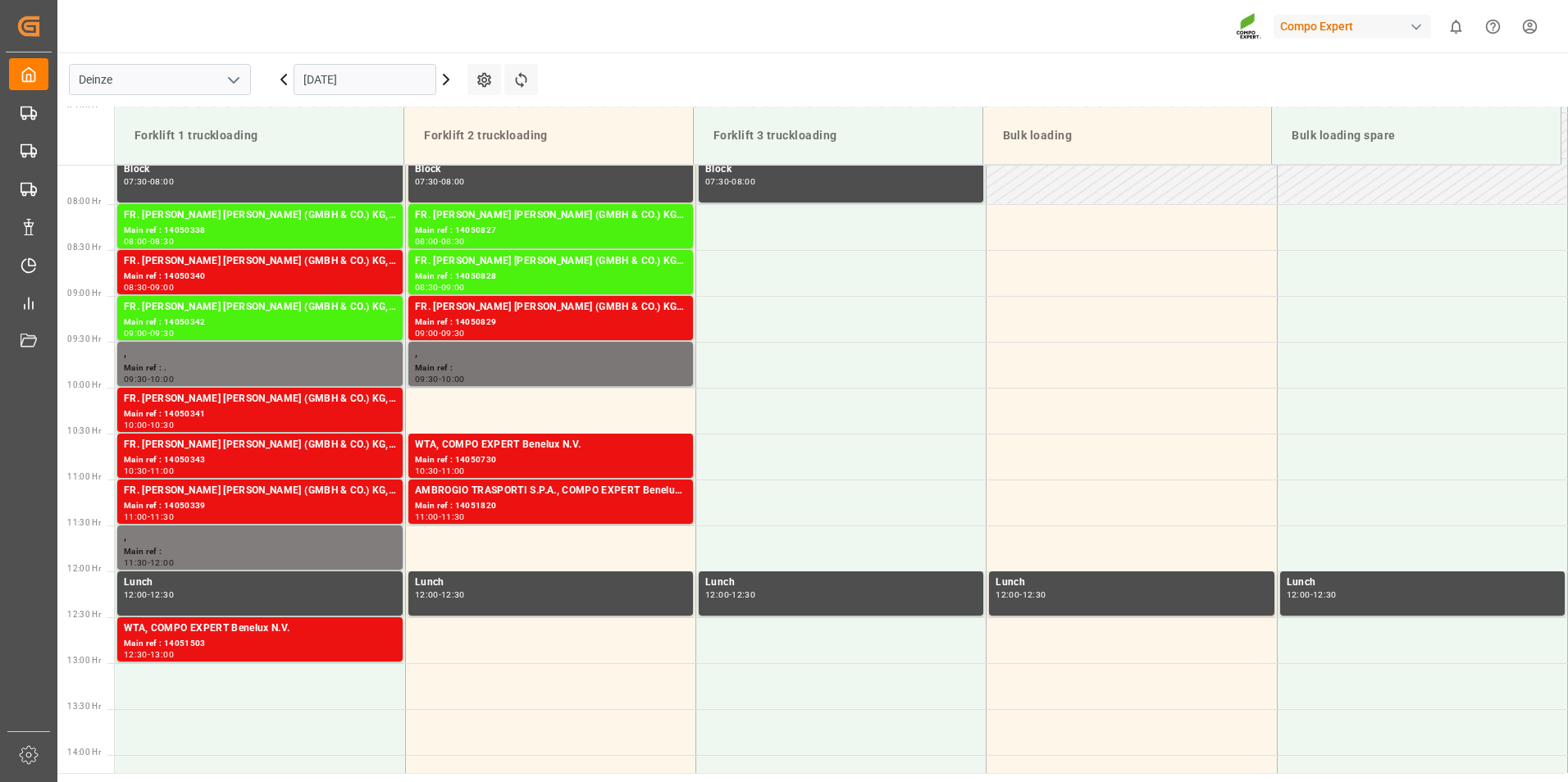
scroll to position [569, 0]
